Goal: Task Accomplishment & Management: Manage account settings

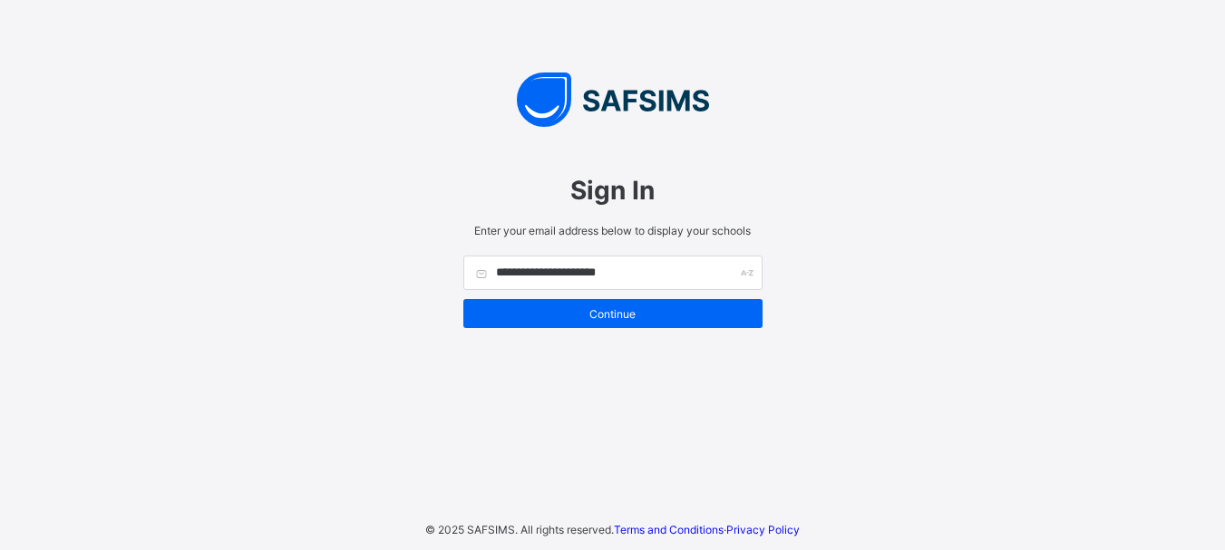
click at [623, 307] on span "Continue" at bounding box center [613, 314] width 272 height 14
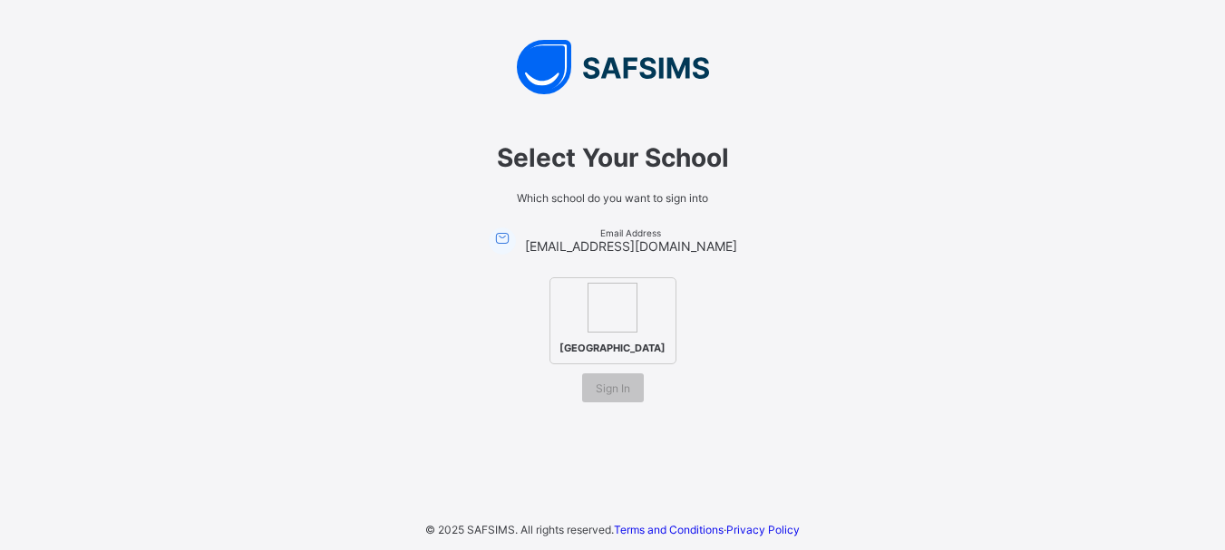
click at [619, 332] on div "[GEOGRAPHIC_DATA]" at bounding box center [613, 320] width 127 height 87
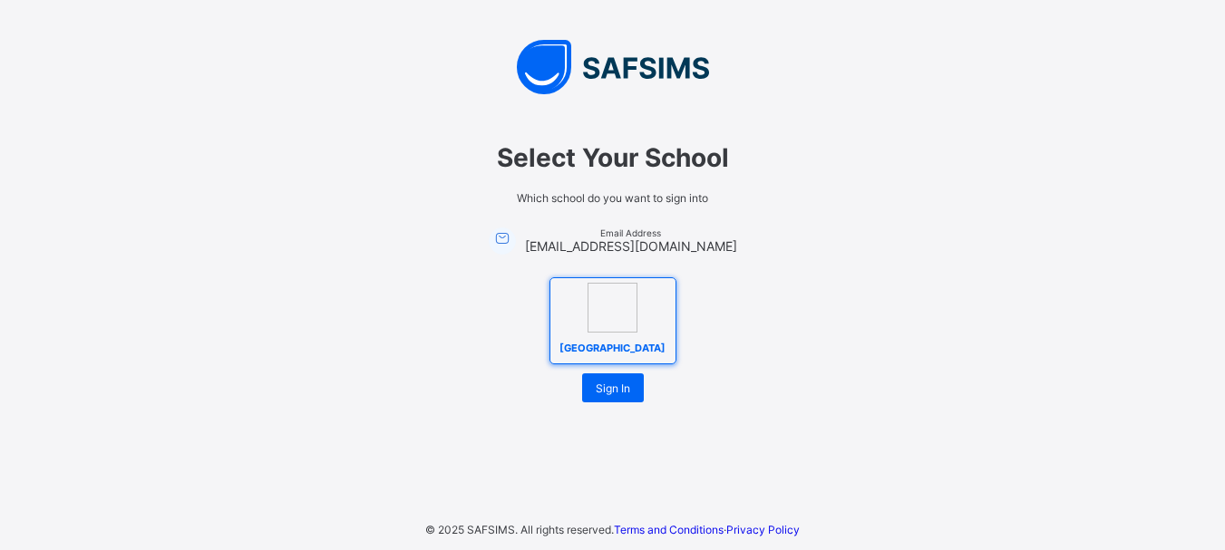
click at [612, 340] on span "Himma International College" at bounding box center [612, 348] width 115 height 22
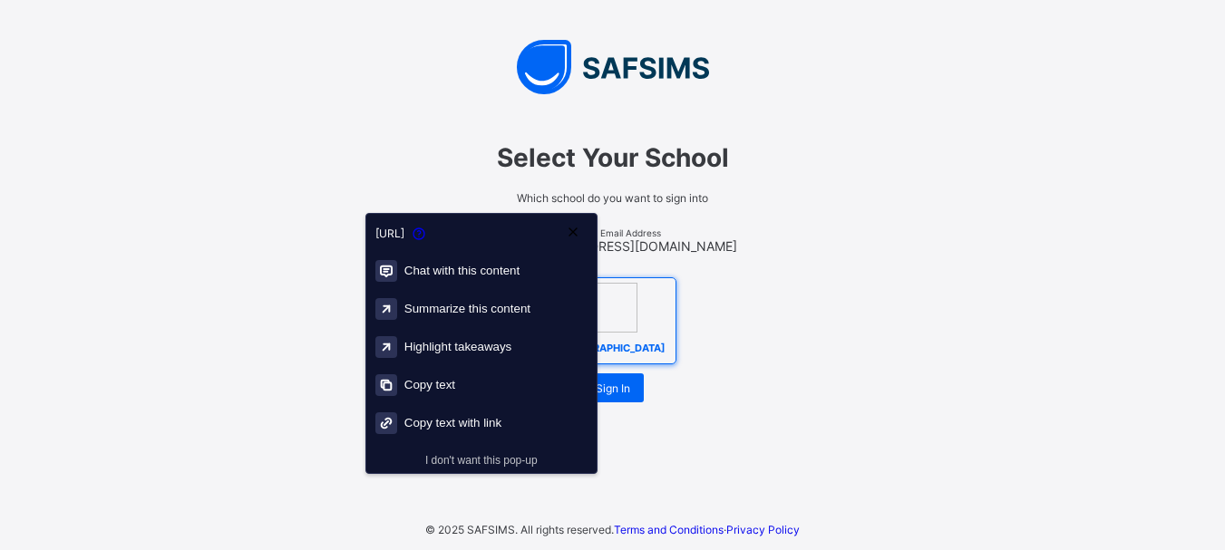
click at [612, 340] on span "Himma International College" at bounding box center [612, 348] width 115 height 22
click at [626, 356] on span "Himma International College" at bounding box center [612, 348] width 115 height 22
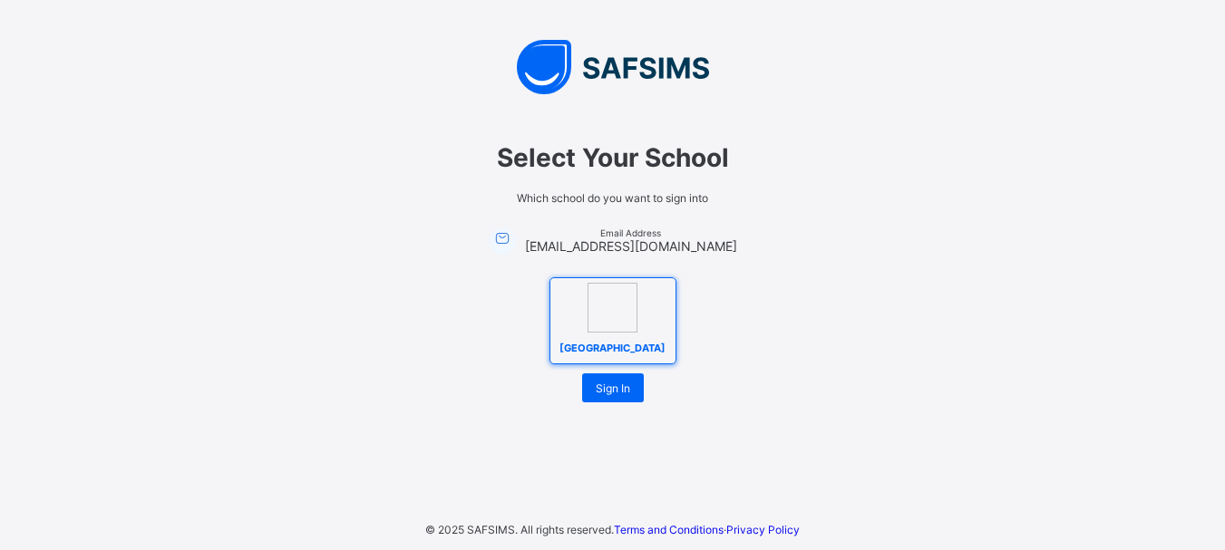
click at [626, 356] on span "Himma International College" at bounding box center [612, 348] width 115 height 22
click at [625, 395] on span "Sign In" at bounding box center [613, 389] width 34 height 14
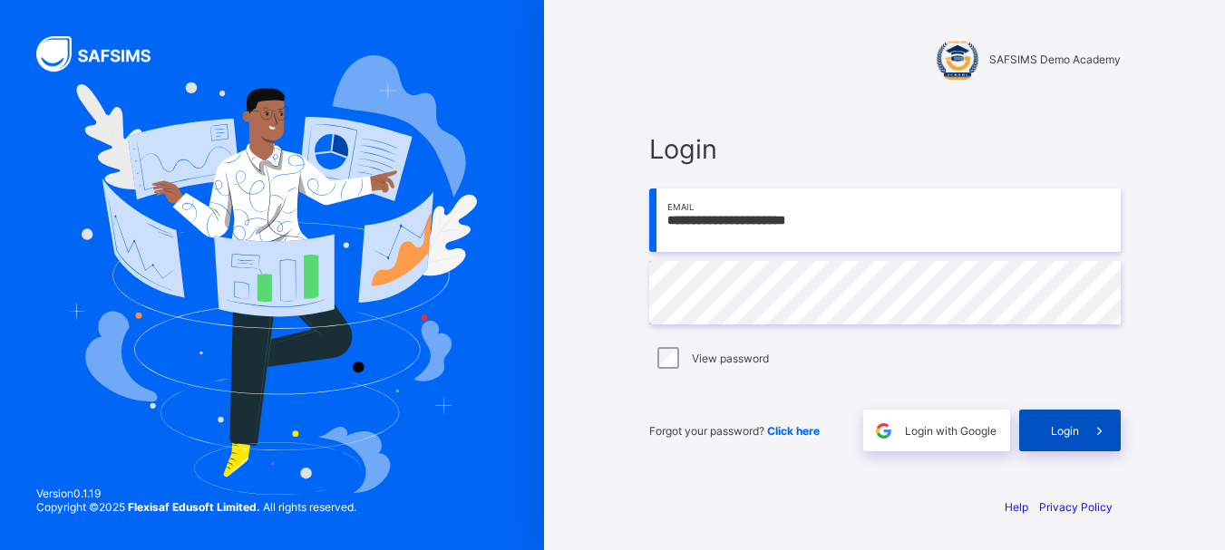
click at [1045, 429] on div "Login" at bounding box center [1070, 431] width 102 height 42
click at [1076, 433] on span "Login" at bounding box center [1065, 431] width 28 height 14
click at [804, 433] on span "Click here" at bounding box center [793, 431] width 53 height 14
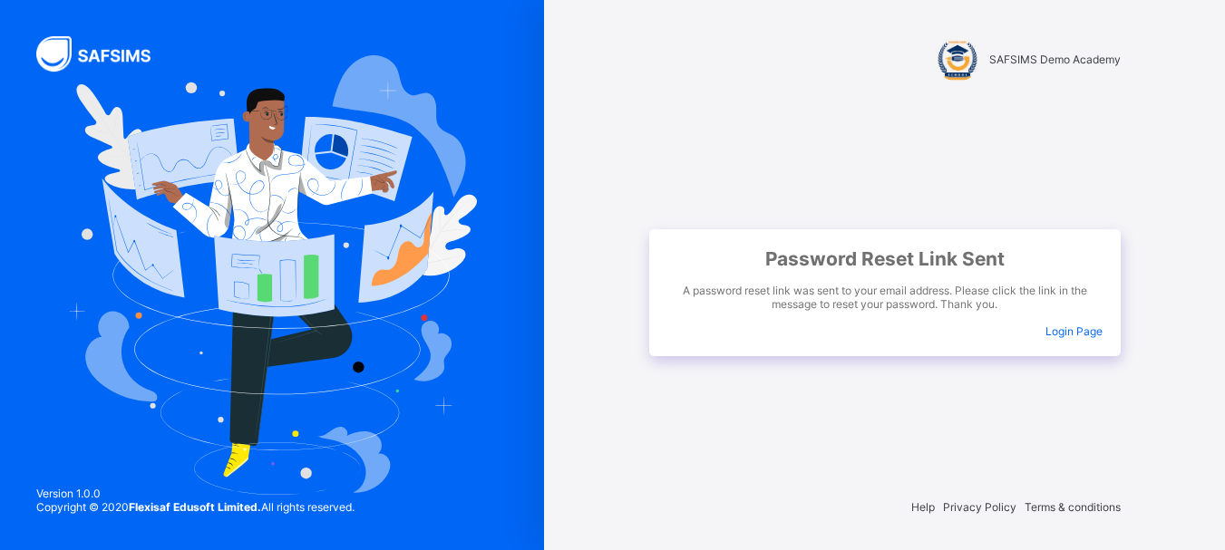
click at [1074, 331] on span "Login Page" at bounding box center [1074, 332] width 57 height 14
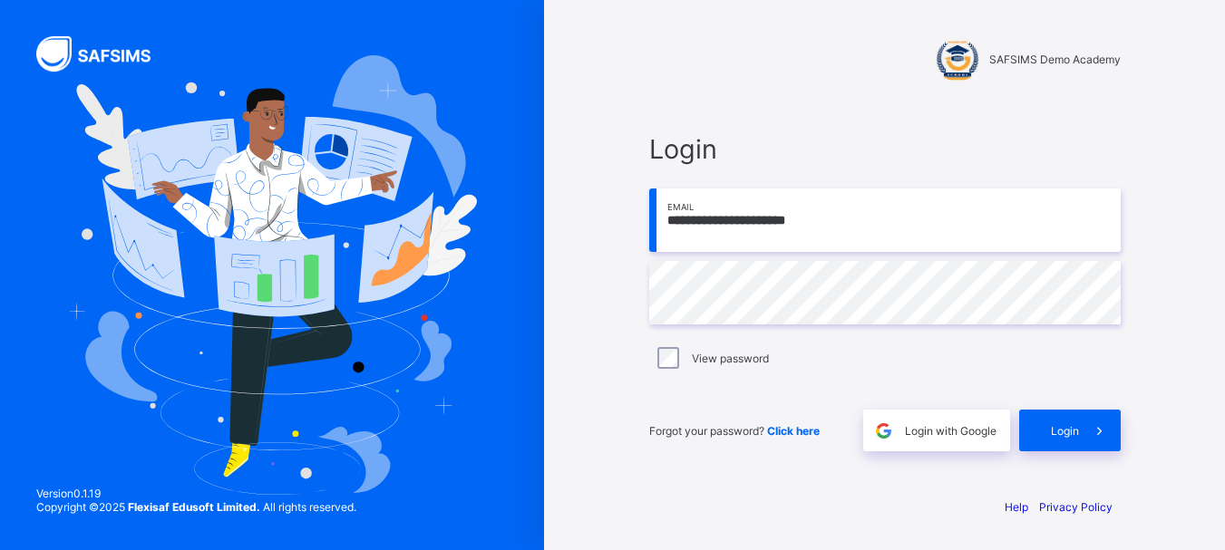
click at [793, 433] on span "Click here" at bounding box center [793, 431] width 53 height 14
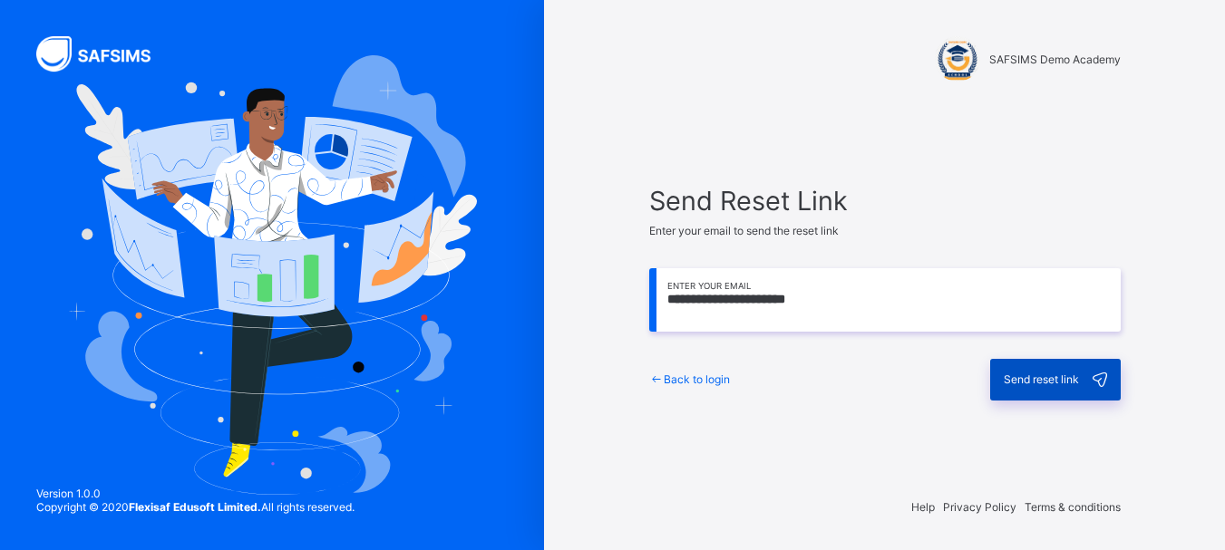
click at [1048, 386] on div "Send reset link" at bounding box center [1055, 380] width 131 height 42
